Goal: Transaction & Acquisition: Purchase product/service

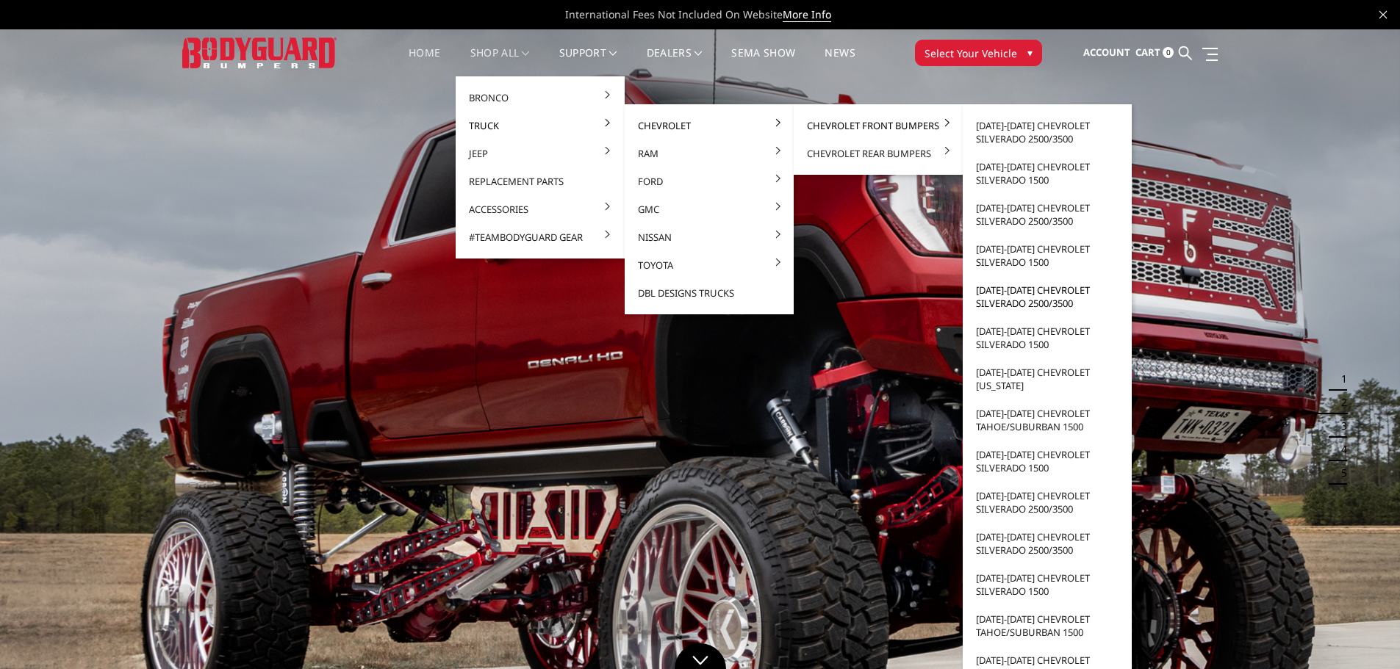
click at [1042, 304] on link "[DATE]-[DATE] Chevrolet Silverado 2500/3500" at bounding box center [1046, 296] width 157 height 41
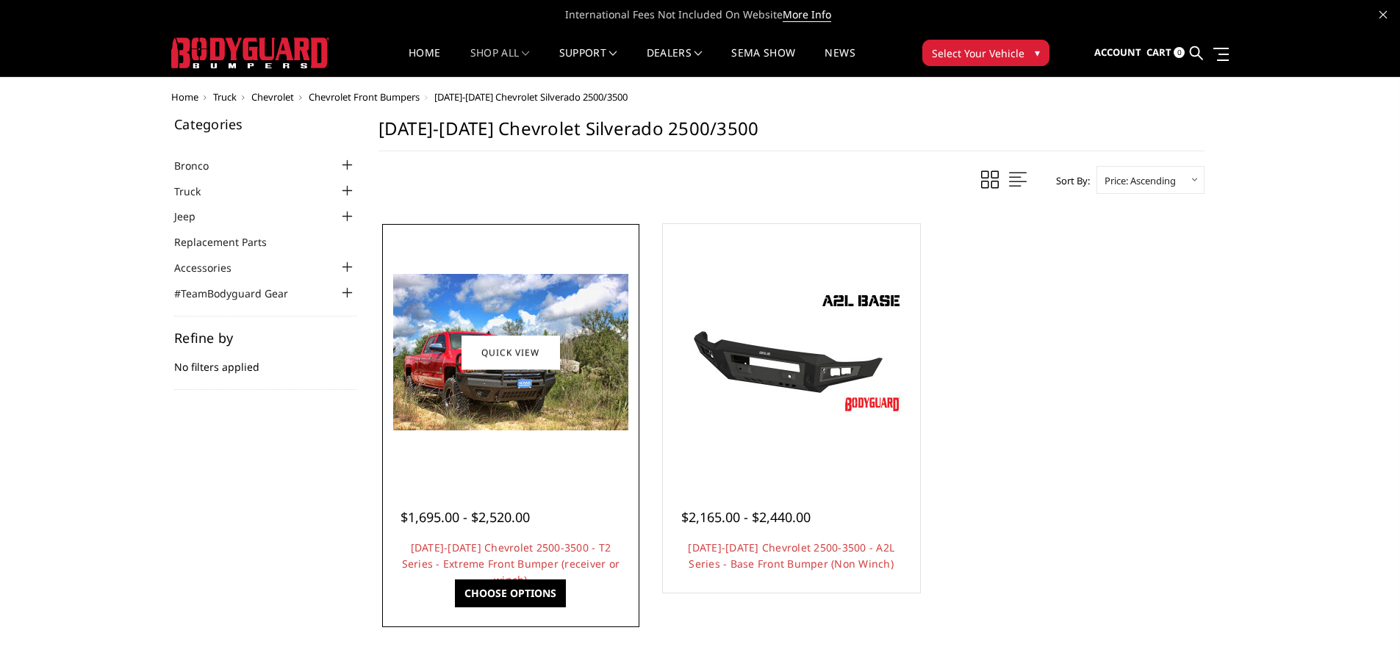
click at [500, 555] on h4 "2015-2019 Chevrolet 2500-3500 - T2 Series - Extreme Front Bumper (receiver or w…" at bounding box center [510, 556] width 220 height 32
click at [513, 552] on link "2015-2019 Chevrolet 2500-3500 - T2 Series - Extreme Front Bumper (receiver or w…" at bounding box center [511, 564] width 218 height 46
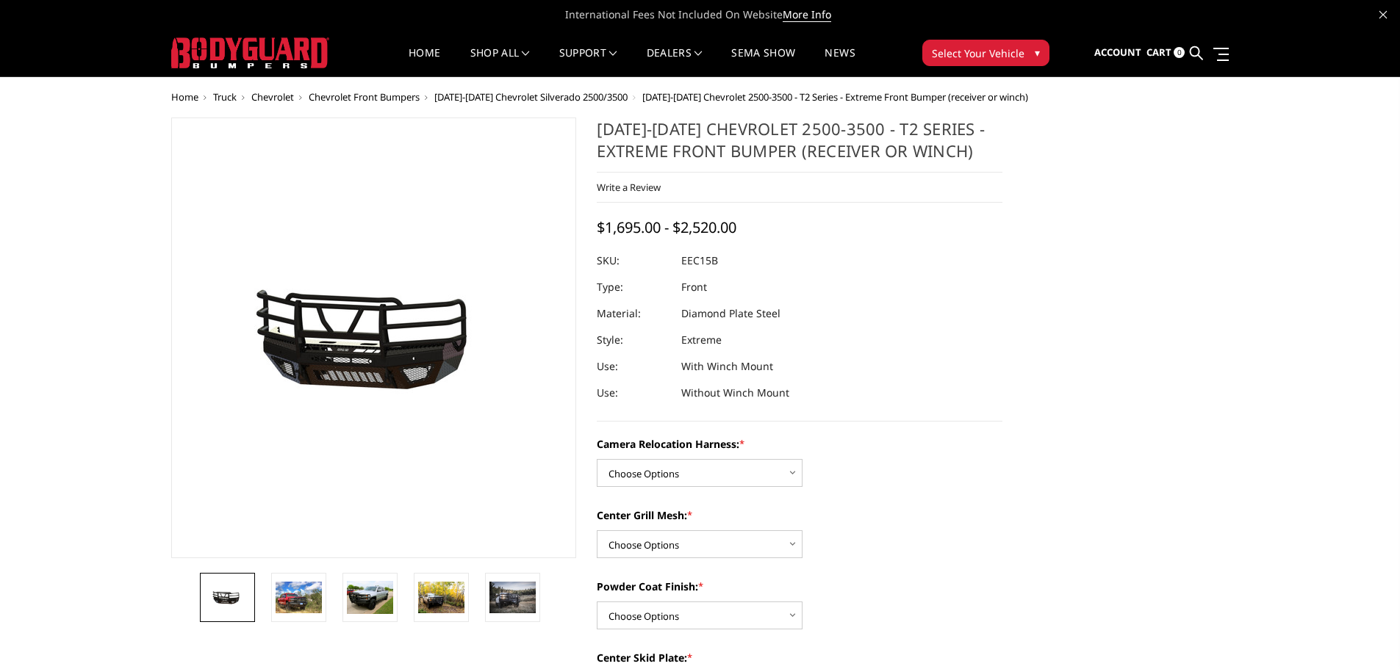
scroll to position [73, 0]
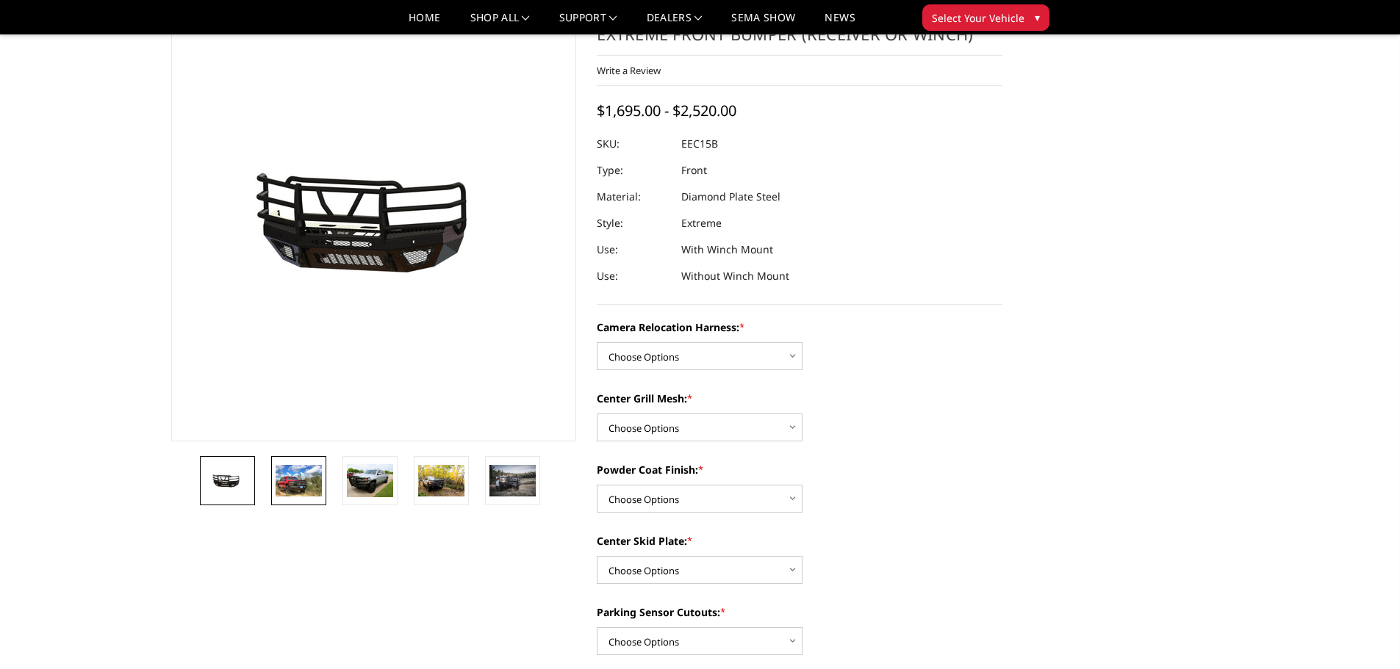
click at [309, 480] on img at bounding box center [299, 480] width 46 height 31
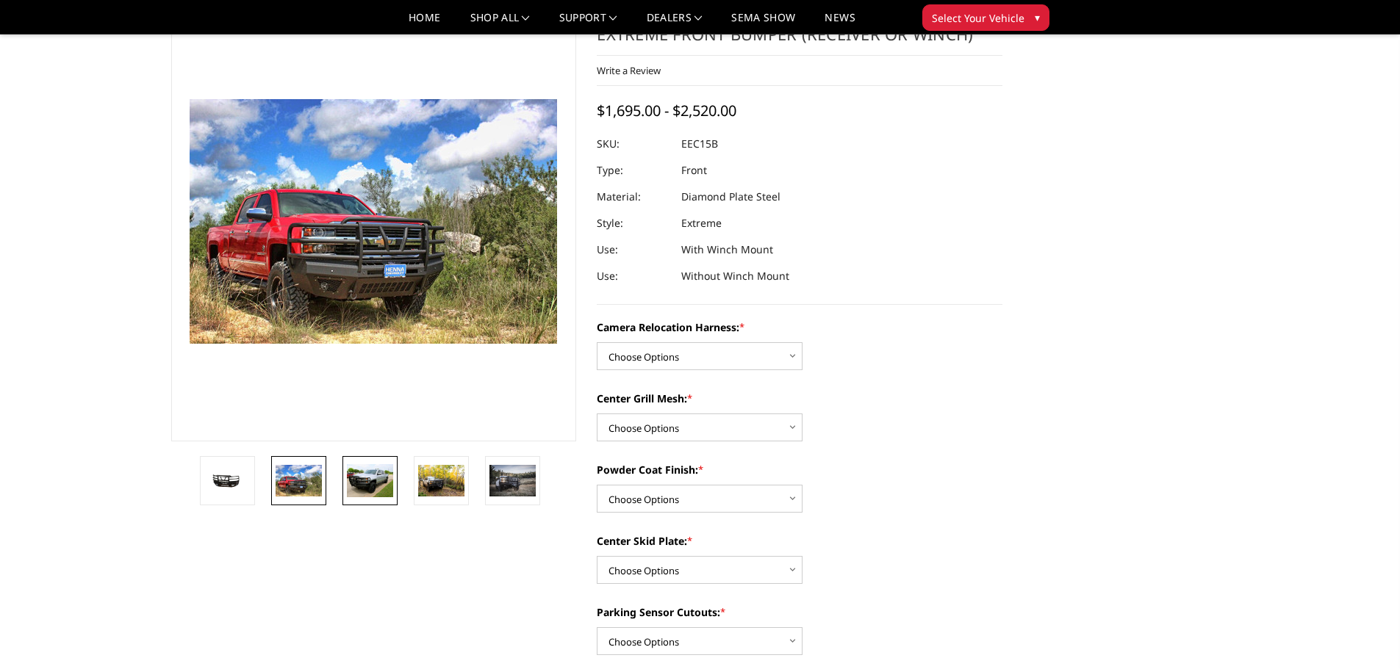
click at [361, 483] on img at bounding box center [370, 480] width 46 height 33
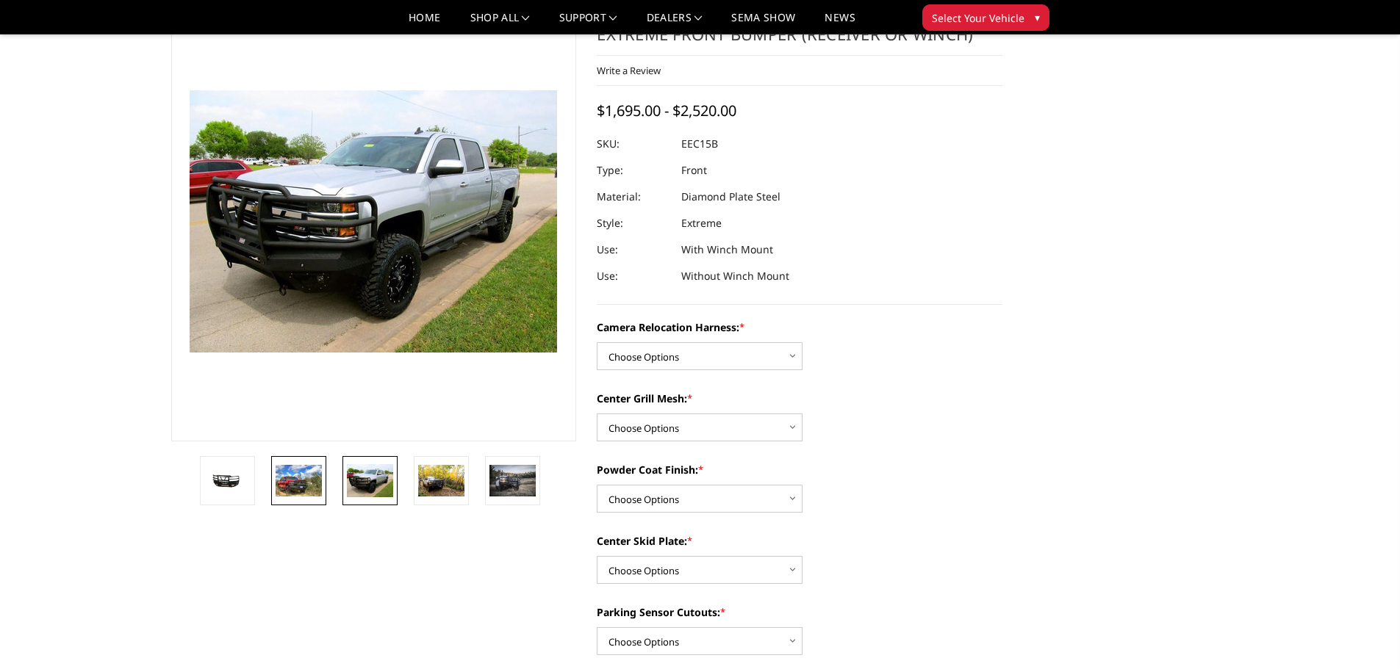
click at [314, 480] on img at bounding box center [299, 480] width 46 height 31
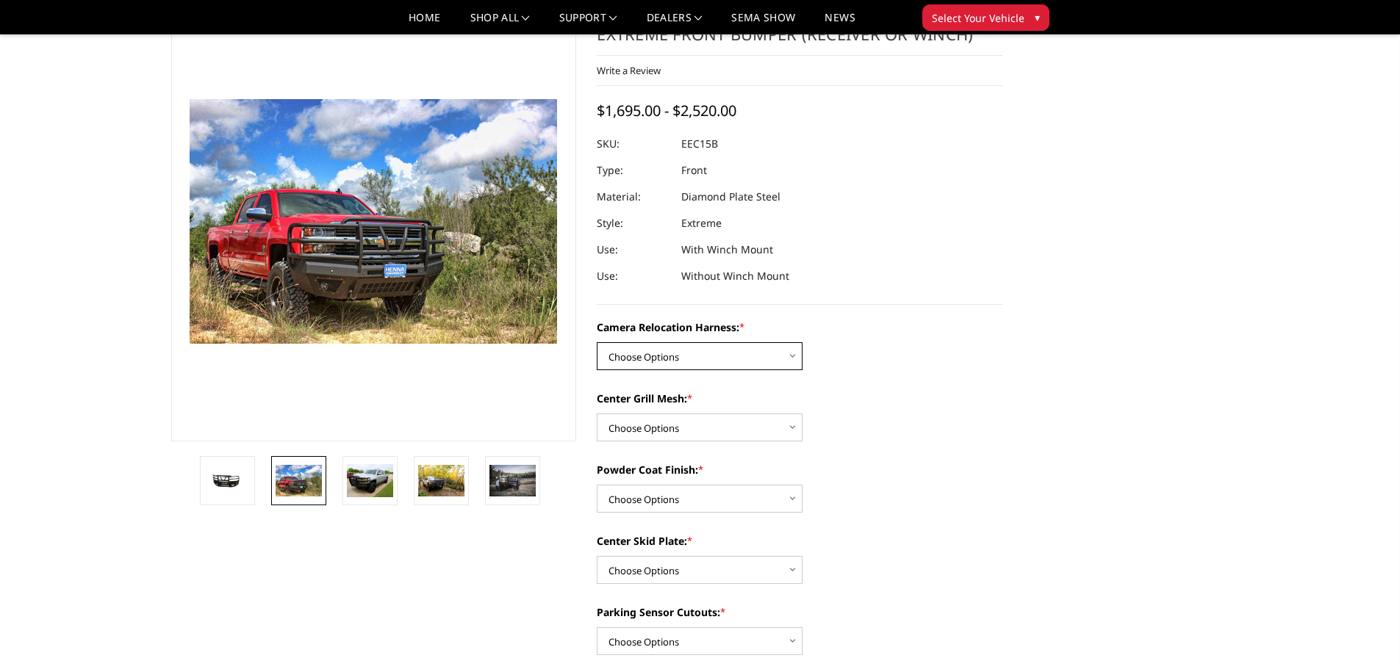
click at [663, 353] on select "Choose Options Without camera harness With camera harness" at bounding box center [700, 356] width 206 height 28
select select "3808"
click at [597, 342] on select "Choose Options Without camera harness With camera harness" at bounding box center [700, 356] width 206 height 28
drag, startPoint x: 650, startPoint y: 417, endPoint x: 650, endPoint y: 436, distance: 19.8
click at [650, 417] on select "Choose Options Without expanded metal With expanded metal" at bounding box center [700, 428] width 206 height 28
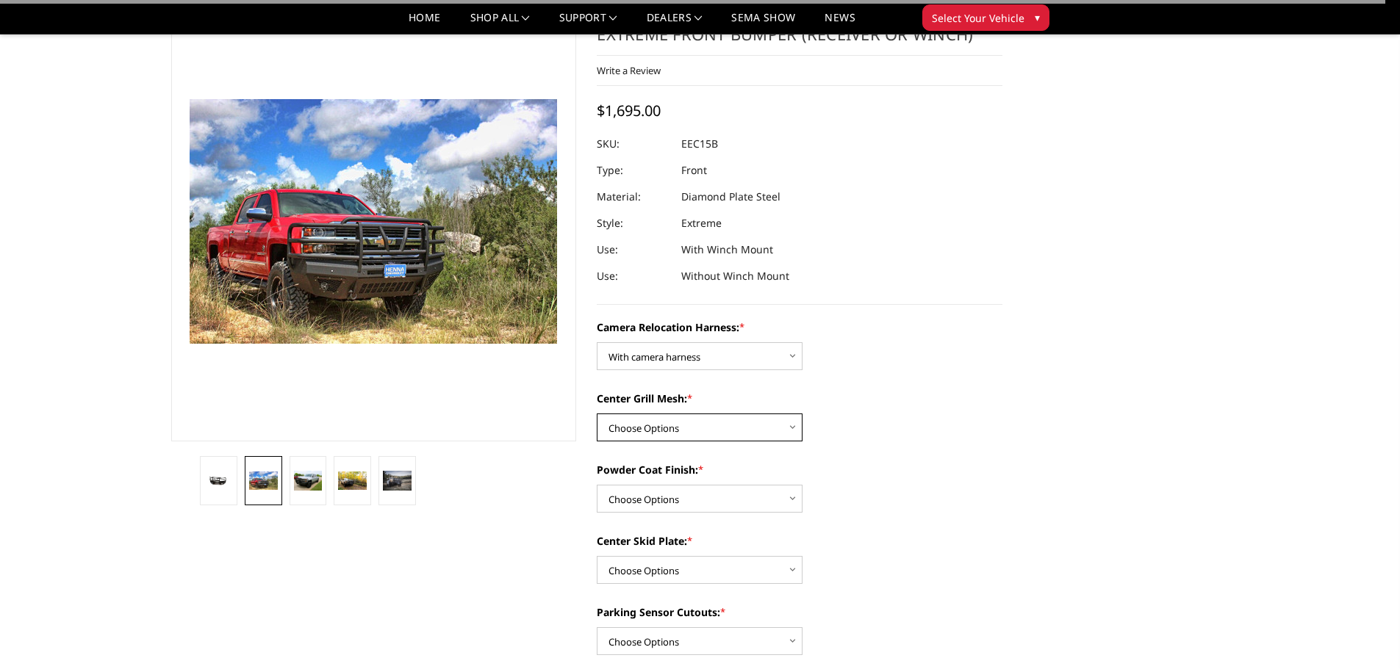
select select "3806"
click at [597, 414] on select "Choose Options Without expanded metal With expanded metal" at bounding box center [700, 428] width 206 height 28
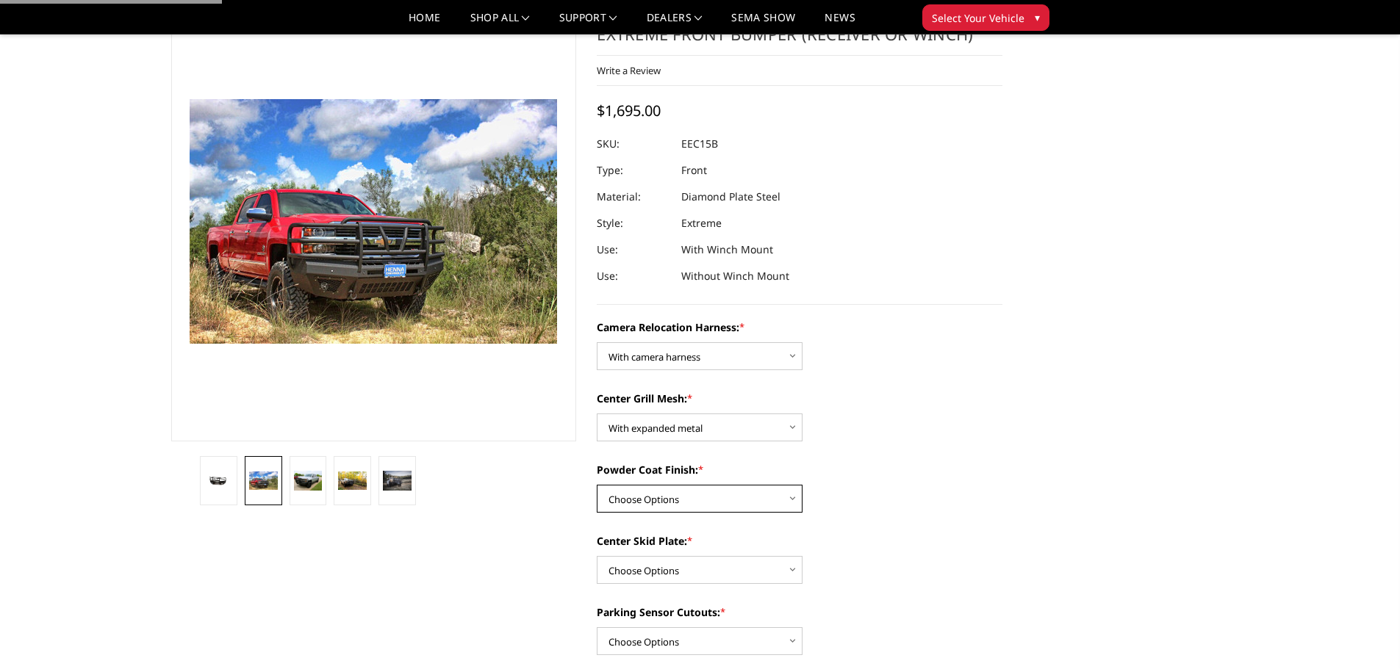
click at [647, 495] on select "Choose Options Textured Black Powder Coat Gloss Black Powder Coat Bare Metal" at bounding box center [700, 499] width 206 height 28
select select "3805"
click at [597, 485] on select "Choose Options Textured Black Powder Coat Gloss Black Powder Coat Bare Metal" at bounding box center [700, 499] width 206 height 28
click at [655, 556] on select "Choose Options Winch Mount Skid Plate Standard Skid Plate (included) 2" Receive…" at bounding box center [700, 570] width 206 height 28
click at [597, 556] on select "Choose Options Winch Mount Skid Plate Standard Skid Plate (included) 2" Receive…" at bounding box center [700, 570] width 206 height 28
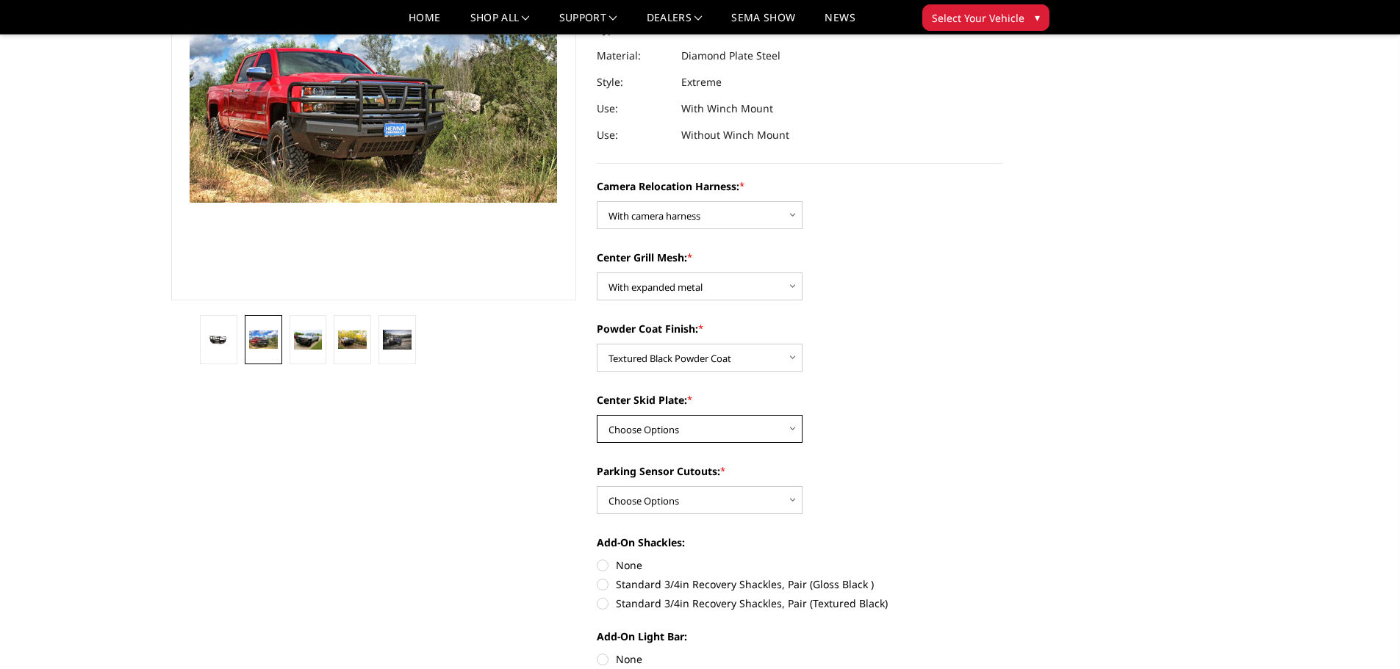
scroll to position [220, 0]
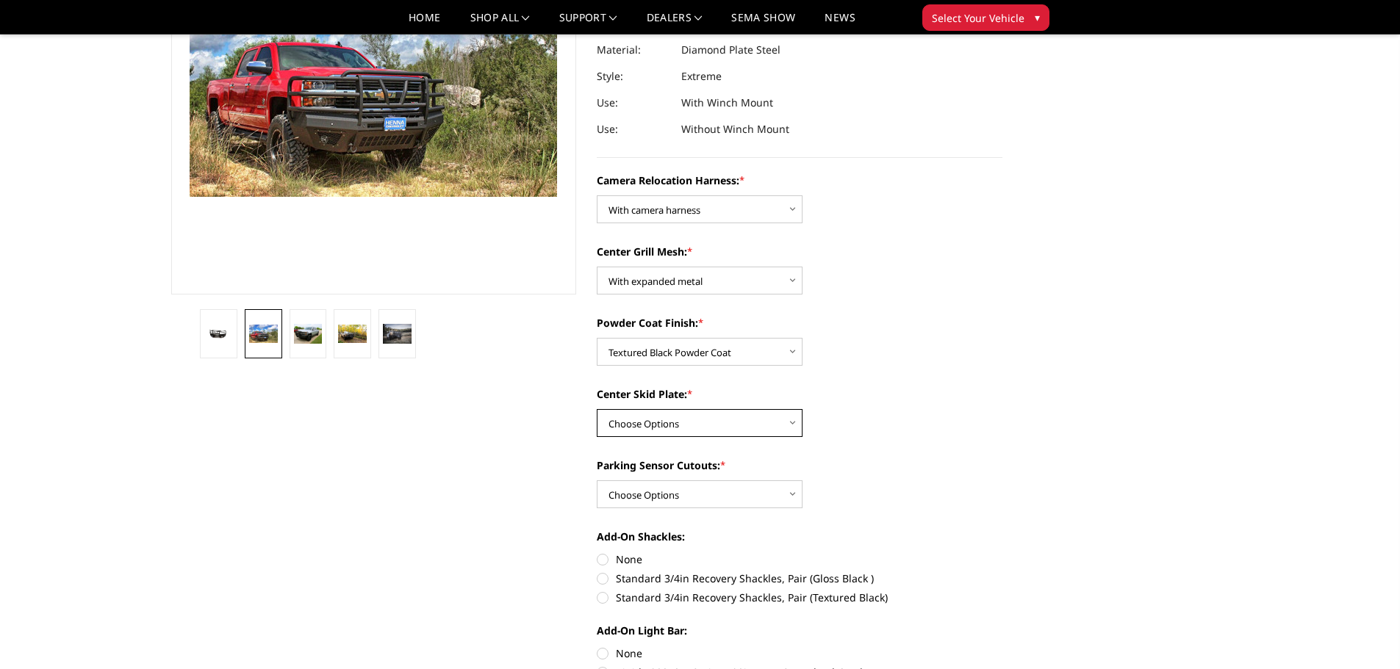
drag, startPoint x: 651, startPoint y: 420, endPoint x: 661, endPoint y: 453, distance: 33.9
click at [651, 420] on select "Choose Options Winch Mount Skid Plate Standard Skid Plate (included) 2" Receive…" at bounding box center [700, 423] width 206 height 28
click at [660, 423] on select "Choose Options Winch Mount Skid Plate Standard Skid Plate (included) 2" Receive…" at bounding box center [700, 423] width 206 height 28
select select "3802"
click at [597, 409] on select "Choose Options Winch Mount Skid Plate Standard Skid Plate (included) 2" Receive…" at bounding box center [700, 423] width 206 height 28
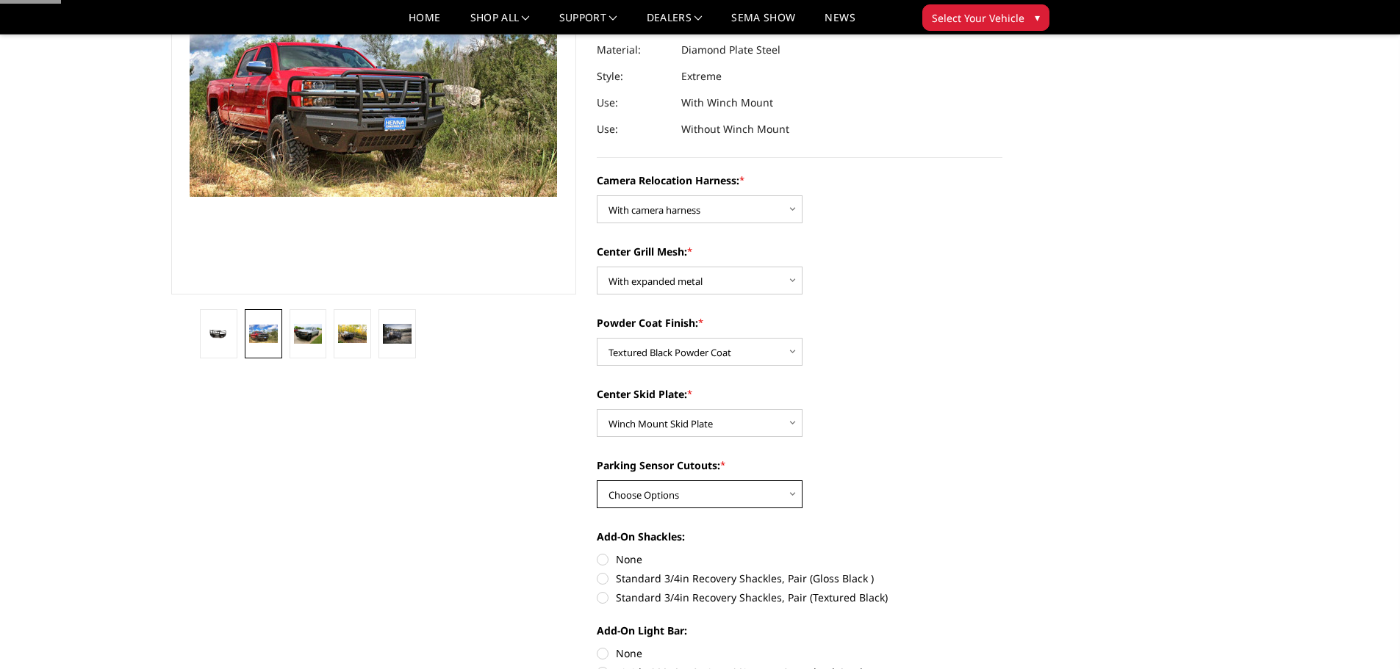
click at [661, 494] on select "Choose Options Yes - With Parking Sensor Cutouts" at bounding box center [700, 495] width 206 height 28
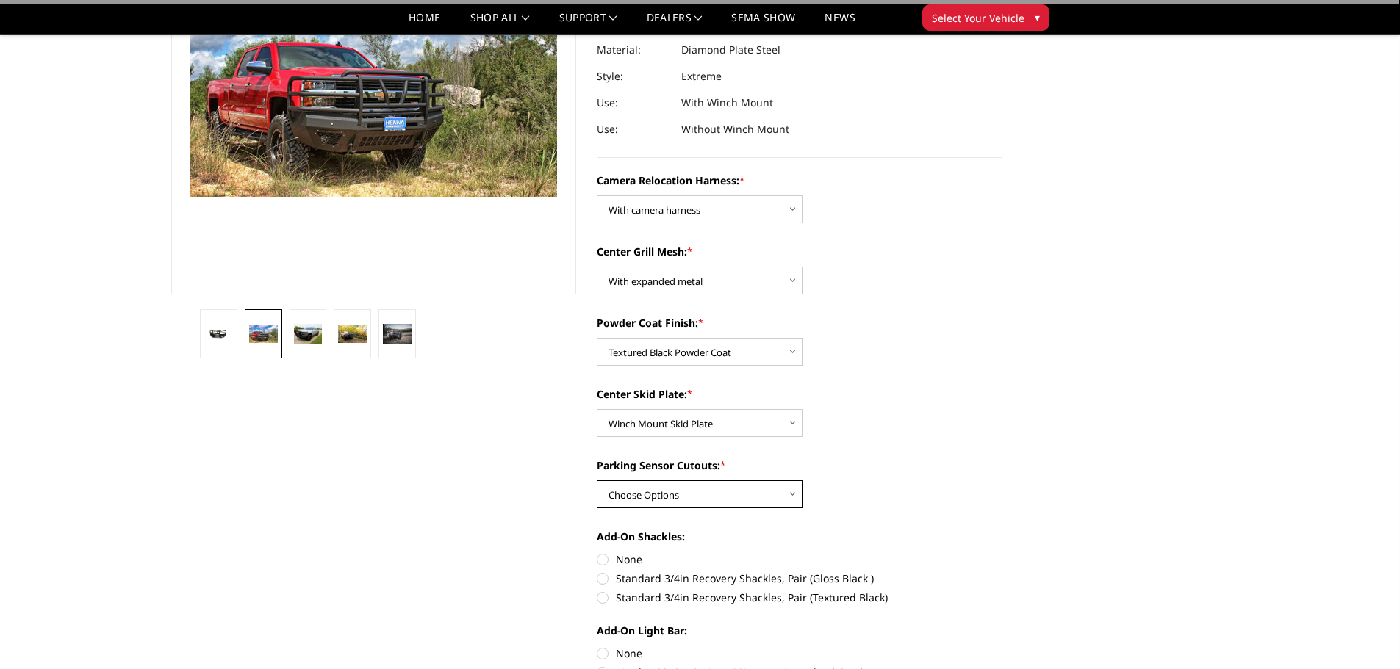
select select "3799"
click at [597, 481] on select "Choose Options Yes - With Parking Sensor Cutouts" at bounding box center [700, 495] width 206 height 28
click at [634, 566] on label "None" at bounding box center [800, 559] width 406 height 15
click at [597, 553] on input "None" at bounding box center [597, 552] width 1 height 1
radio input "true"
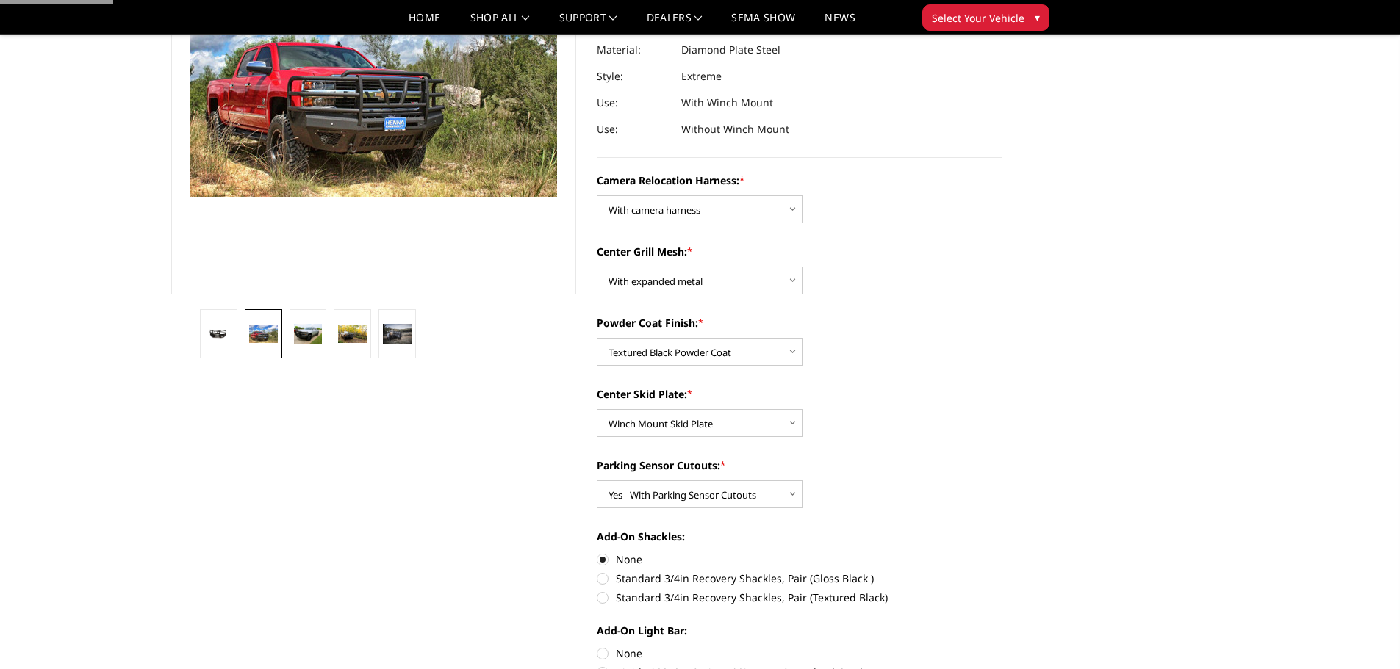
click at [635, 580] on label "Standard 3/4in Recovery Shackles, Pair (Gloss Black )" at bounding box center [800, 578] width 406 height 15
click at [1002, 553] on input "Standard 3/4in Recovery Shackles, Pair (Gloss Black )" at bounding box center [1002, 552] width 1 height 1
radio input "true"
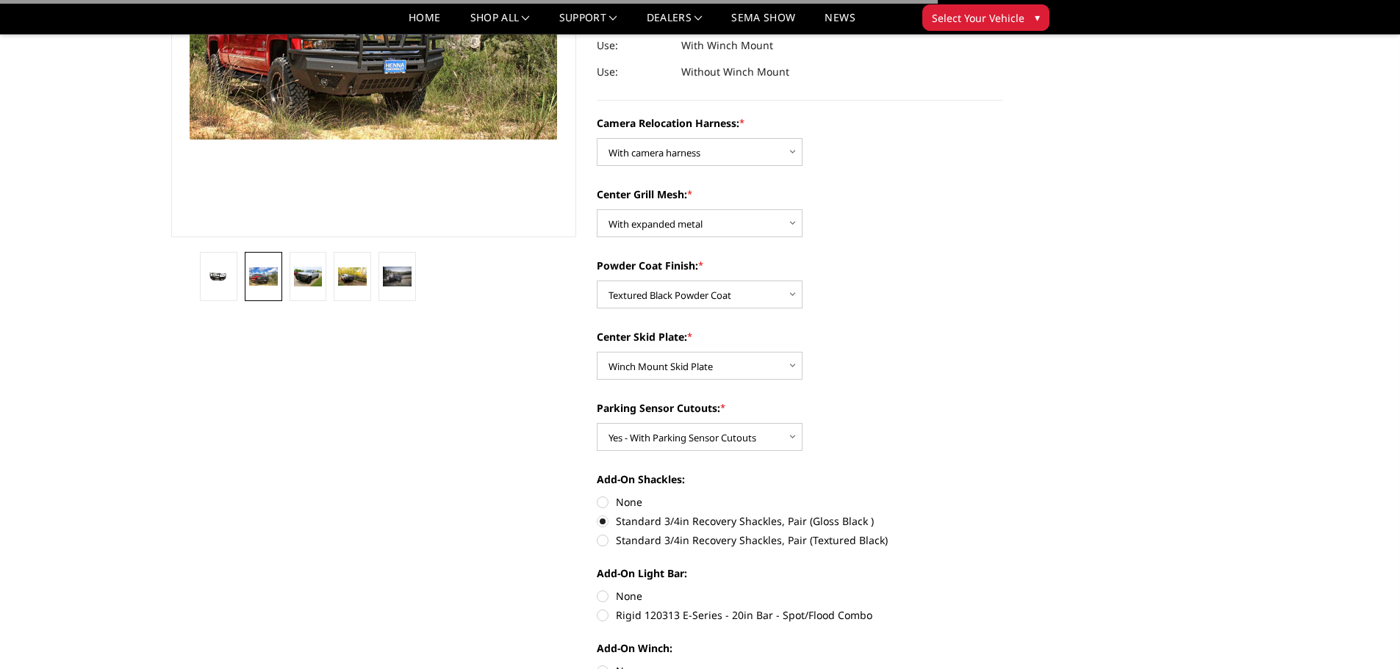
scroll to position [294, 0]
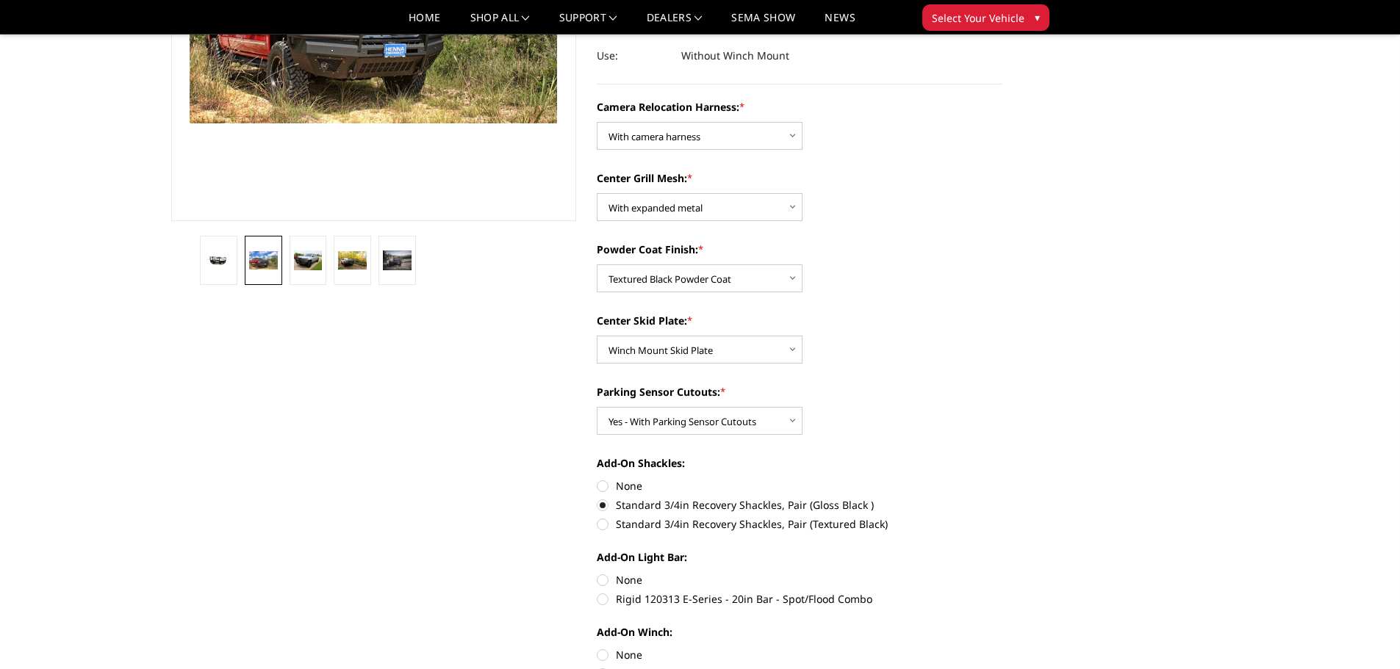
click at [635, 533] on div "Camera Relocation Harness: * Choose Options Without camera harness With camera …" at bounding box center [800, 484] width 406 height 771
click at [638, 529] on label "Standard 3/4in Recovery Shackles, Pair (Textured Black)" at bounding box center [800, 524] width 406 height 15
click at [1002, 498] on input "Standard 3/4in Recovery Shackles, Pair (Textured Black)" at bounding box center [1002, 497] width 1 height 1
radio input "true"
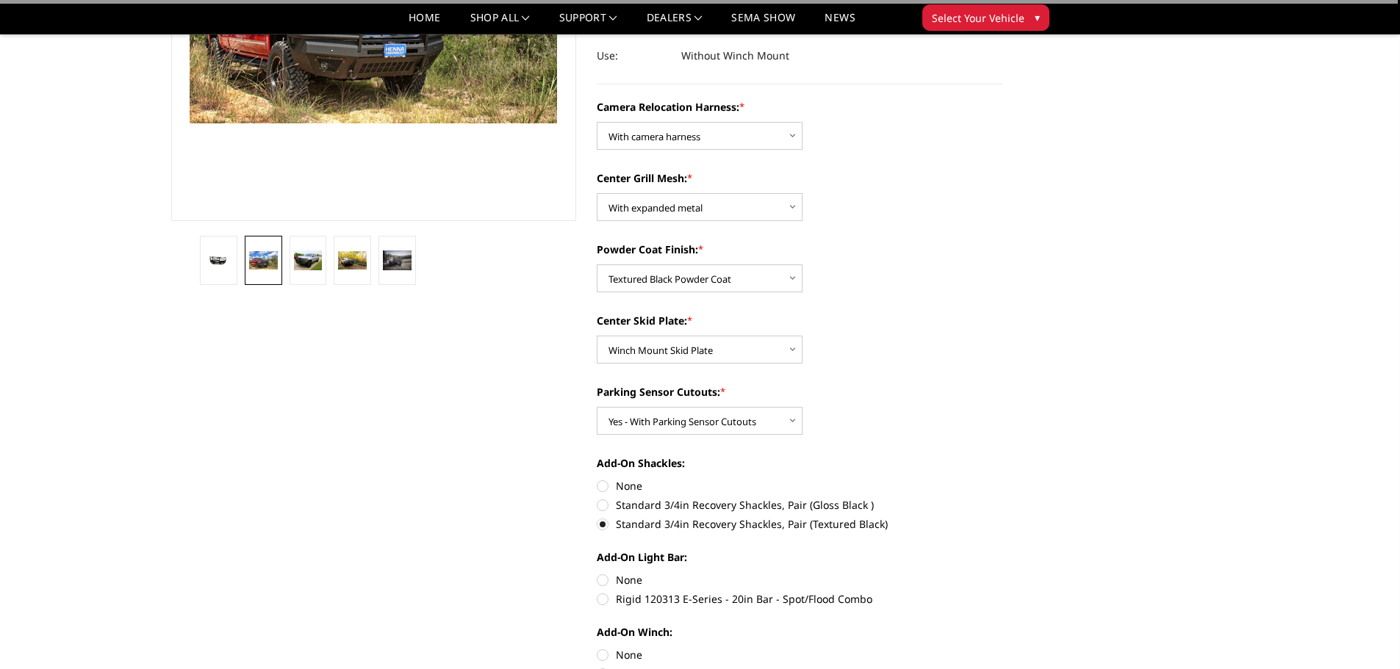
click at [620, 581] on label "None" at bounding box center [800, 579] width 406 height 15
click at [597, 573] on input "None" at bounding box center [597, 572] width 1 height 1
radio input "true"
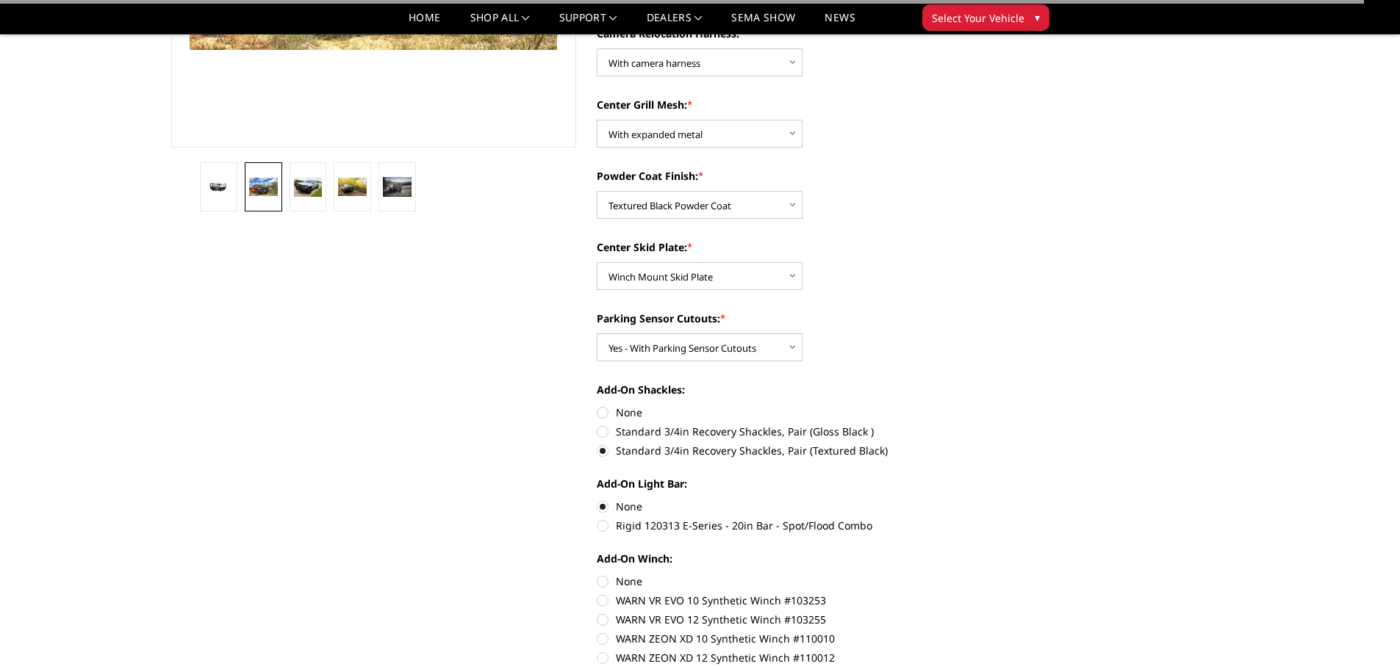
click at [621, 579] on label "None" at bounding box center [800, 581] width 406 height 15
click at [597, 575] on input "None" at bounding box center [597, 574] width 1 height 1
radio input "true"
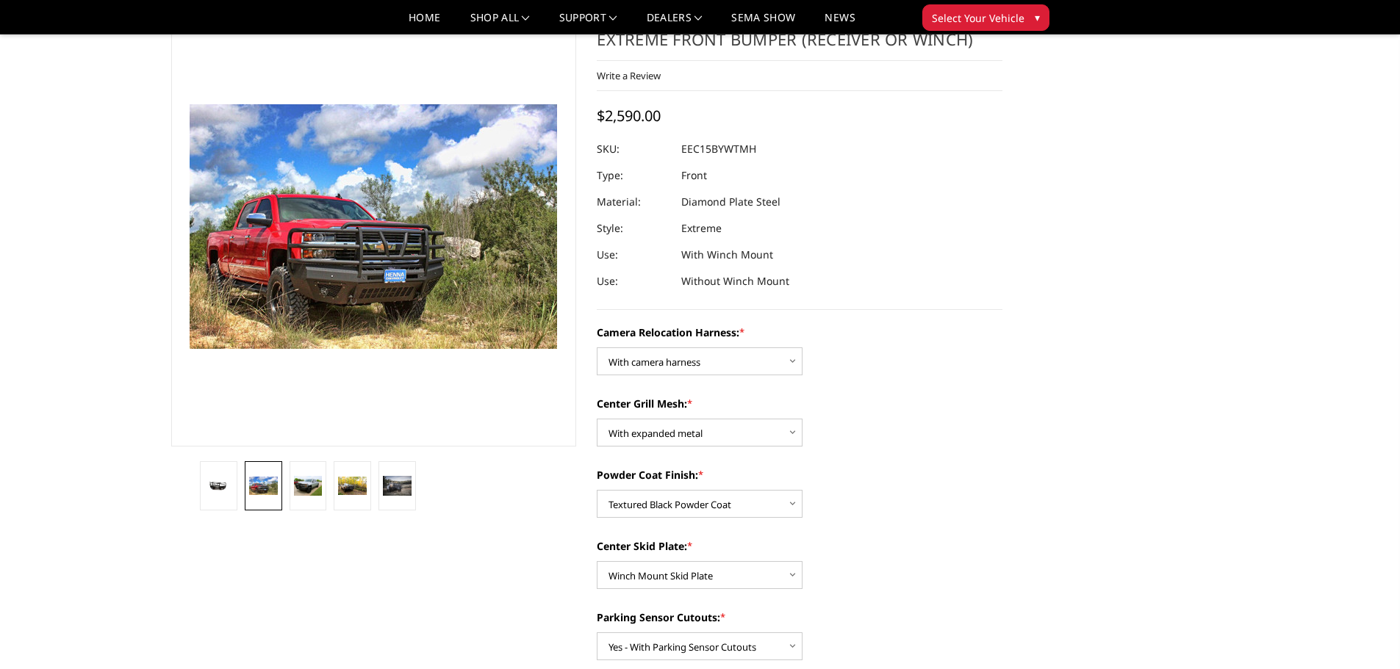
scroll to position [0, 0]
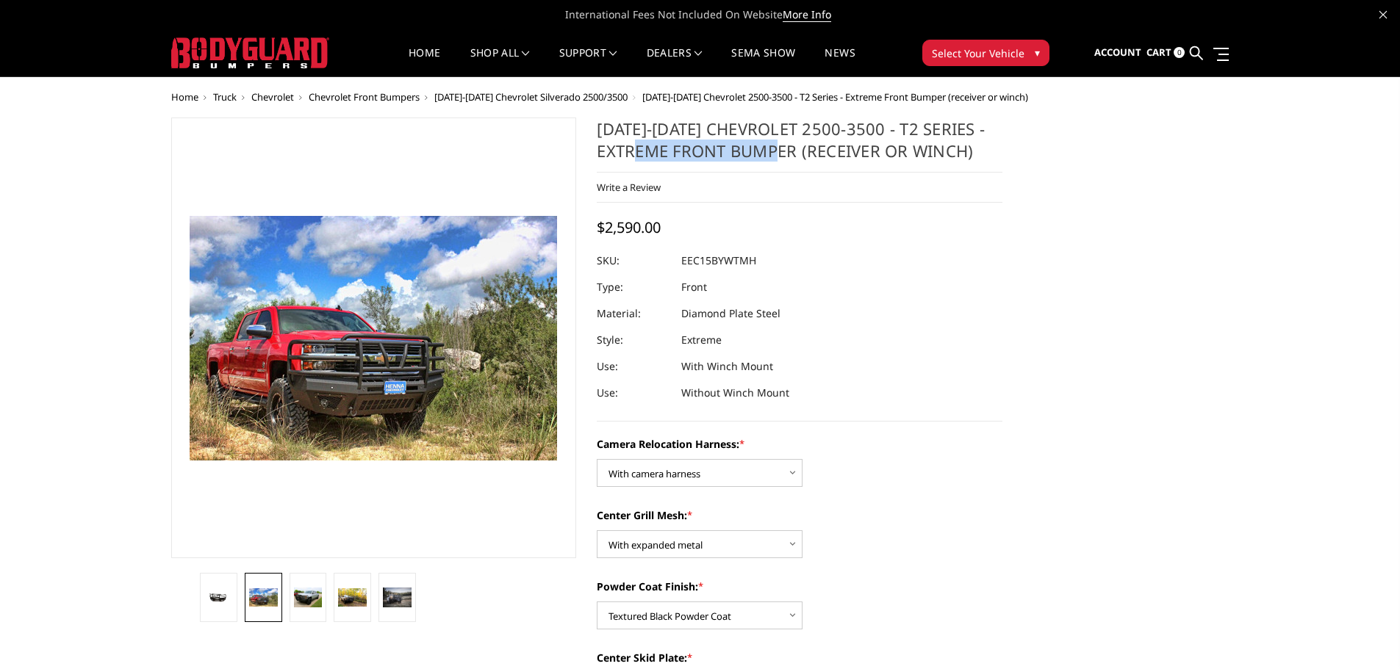
drag, startPoint x: 671, startPoint y: 148, endPoint x: 806, endPoint y: 146, distance: 135.2
click at [806, 146] on h1 "[DATE]-[DATE] Chevrolet 2500-3500 - T2 Series - Extreme Front Bumper (receiver …" at bounding box center [800, 145] width 406 height 55
click at [818, 150] on h1 "[DATE]-[DATE] Chevrolet 2500-3500 - T2 Series - Extreme Front Bumper (receiver …" at bounding box center [800, 145] width 406 height 55
